Goal: Transaction & Acquisition: Obtain resource

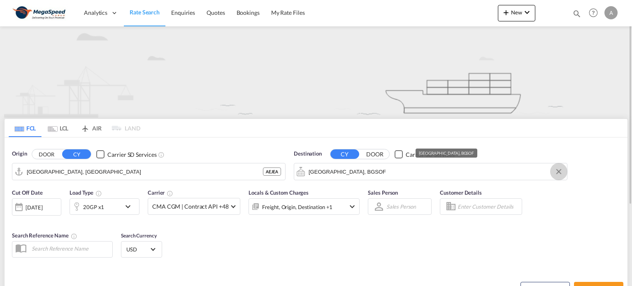
click at [558, 169] on button "Clear Input" at bounding box center [558, 171] width 12 height 12
click at [321, 171] on body "Analytics Dashboard Rate Search Enquiries Quotes Bookings" at bounding box center [316, 143] width 632 height 286
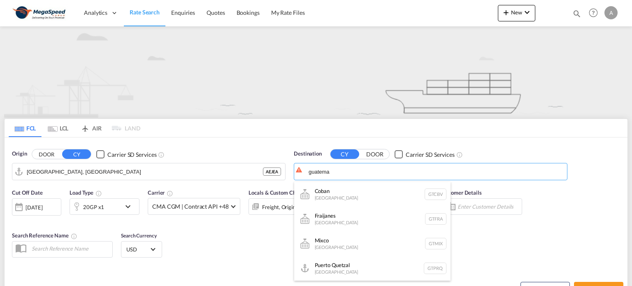
type input "guatema"
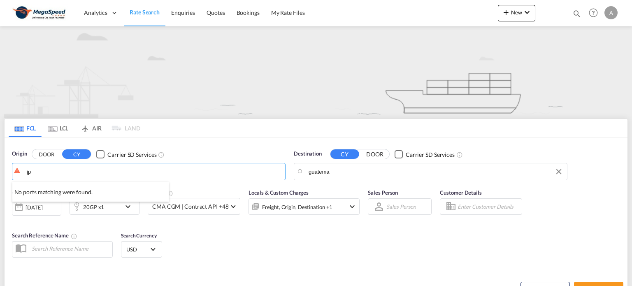
type input "j"
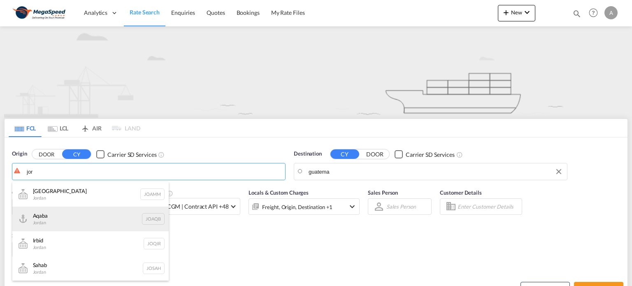
click at [64, 215] on div "Aqaba [PERSON_NAME]" at bounding box center [90, 218] width 156 height 25
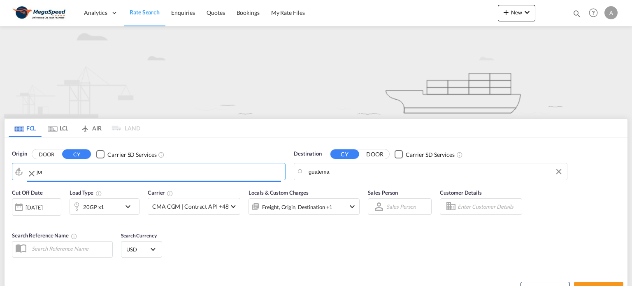
type input "Aqaba, JOAQB"
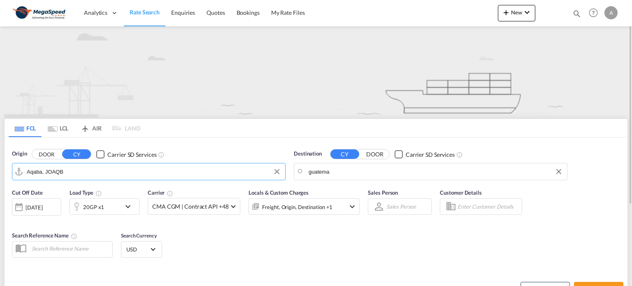
click at [343, 172] on body "Analytics Dashboard Rate Search Enquiries Quotes Bookings" at bounding box center [316, 143] width 632 height 286
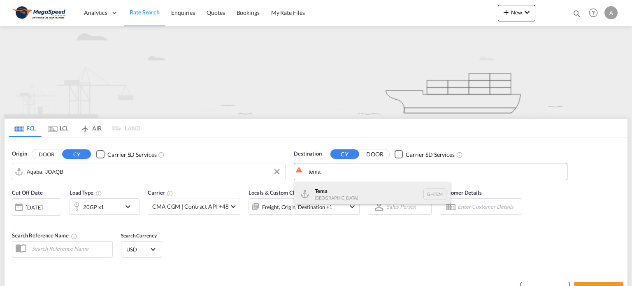
click at [334, 194] on div "Tema [GEOGRAPHIC_DATA] [GEOGRAPHIC_DATA]" at bounding box center [372, 194] width 156 height 25
type input "Tema, GHTEM"
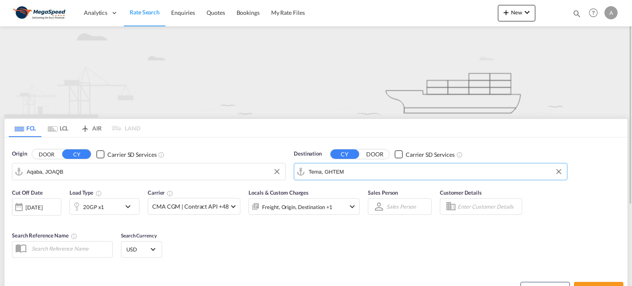
click at [127, 207] on md-icon "icon-chevron-down" at bounding box center [130, 207] width 14 height 10
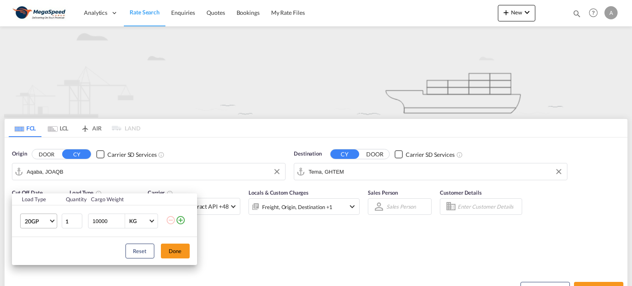
click at [51, 218] on span "Choose: \a20GP" at bounding box center [52, 220] width 5 height 5
click at [33, 227] on div "40HC" at bounding box center [31, 226] width 15 height 8
click at [173, 250] on button "Done" at bounding box center [175, 250] width 29 height 15
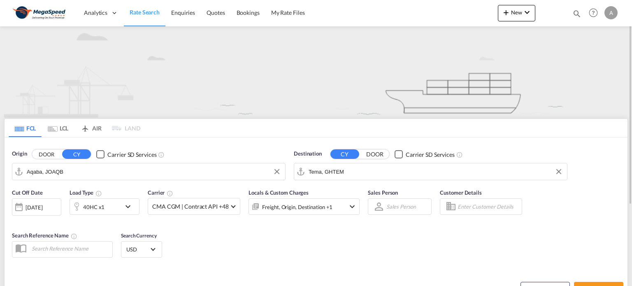
scroll to position [114, 0]
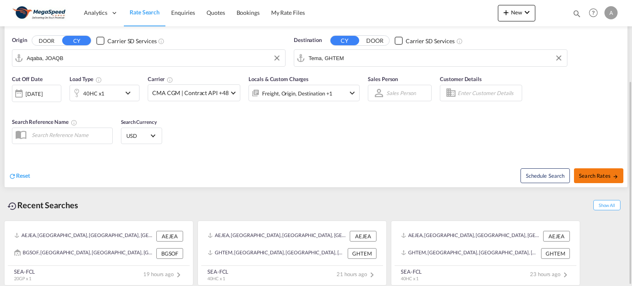
click at [610, 171] on button "Search Rates" at bounding box center [598, 175] width 49 height 15
type input "JOAQB to GHTEM / [DATE]"
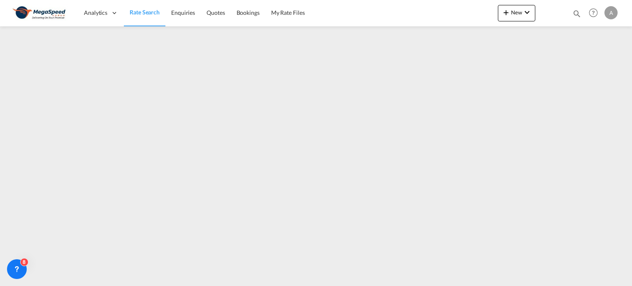
click at [137, 11] on span "Rate Search" at bounding box center [145, 12] width 30 height 7
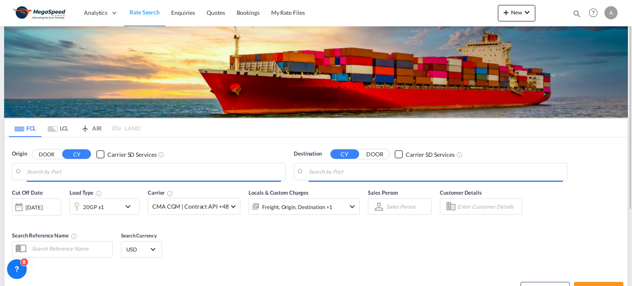
type input "Aqaba, JOAQB"
type input "Tema, GHTEM"
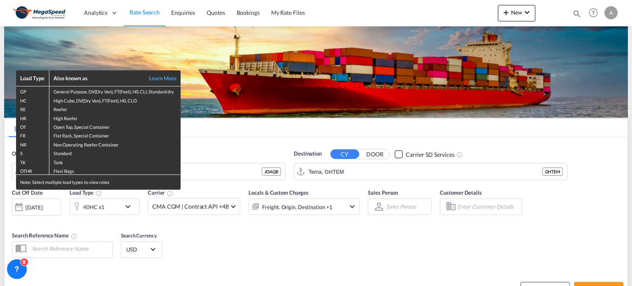
click at [237, 171] on div "Load Type Also known as Learn More GP General Purpose, DV(Dry Van), FT(Feet), H…" at bounding box center [316, 143] width 632 height 286
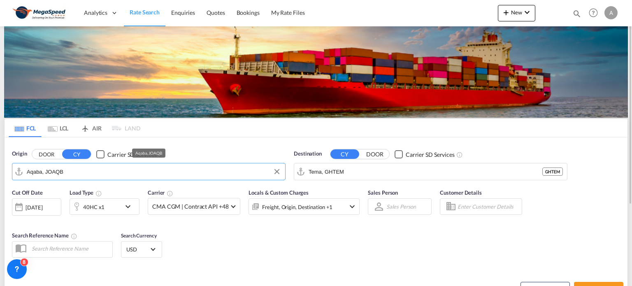
click at [238, 171] on input "Aqaba, JOAQB" at bounding box center [154, 171] width 254 height 12
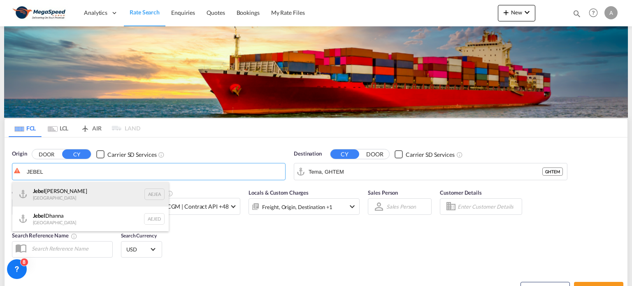
click at [66, 191] on div "[GEOGRAPHIC_DATA] AEJEA" at bounding box center [90, 194] width 156 height 25
type input "[GEOGRAPHIC_DATA], [GEOGRAPHIC_DATA]"
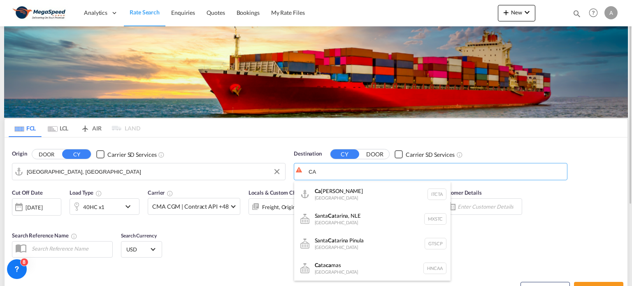
type input "C"
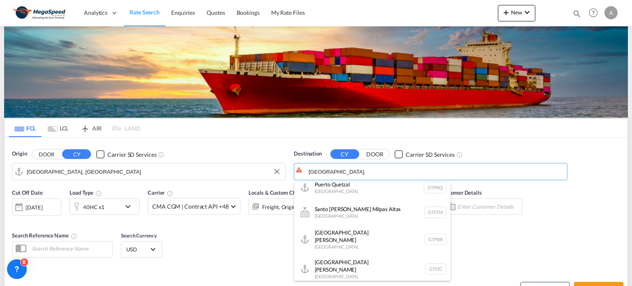
scroll to position [82, 0]
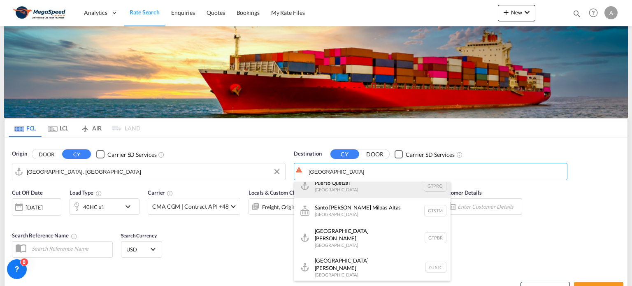
click at [368, 190] on div "[GEOGRAPHIC_DATA] [GEOGRAPHIC_DATA] GTPRQ" at bounding box center [372, 186] width 156 height 25
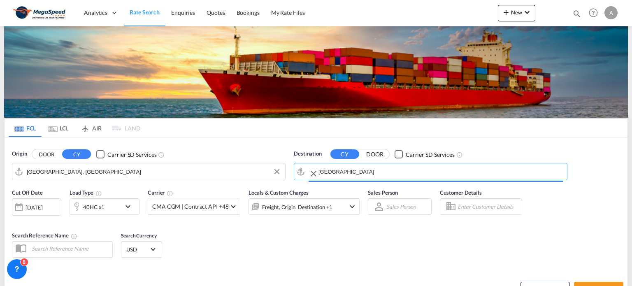
type input "Puerto Quetzal, GTPRQ"
